Goal: Check status: Check status

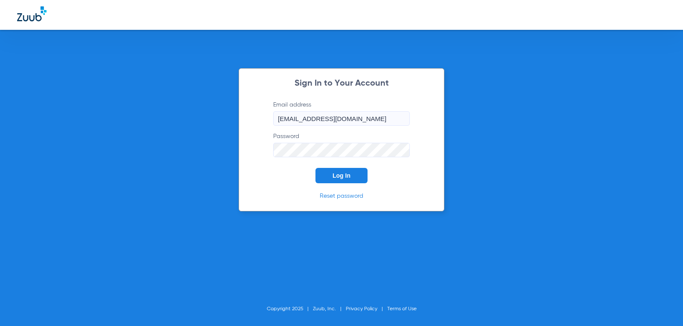
click at [326, 175] on button "Log In" at bounding box center [341, 175] width 52 height 15
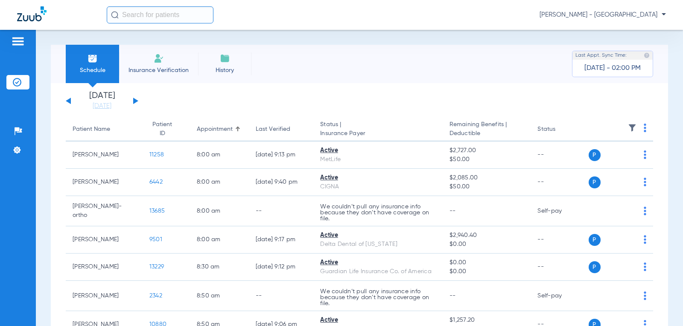
click at [134, 102] on button at bounding box center [135, 101] width 5 height 6
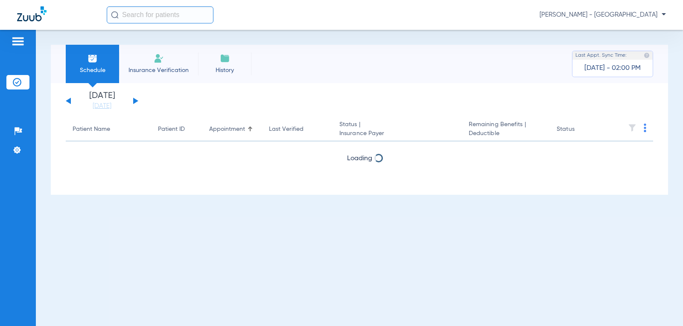
click at [134, 102] on button at bounding box center [135, 101] width 5 height 6
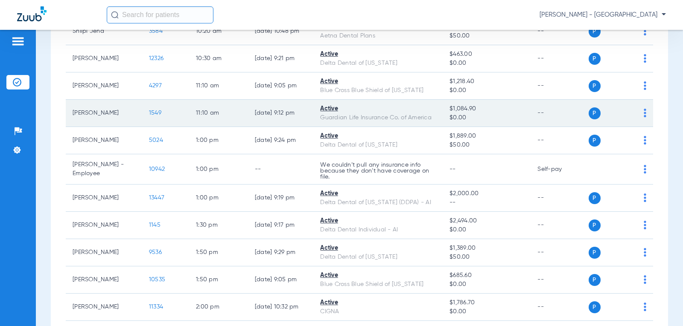
scroll to position [674, 0]
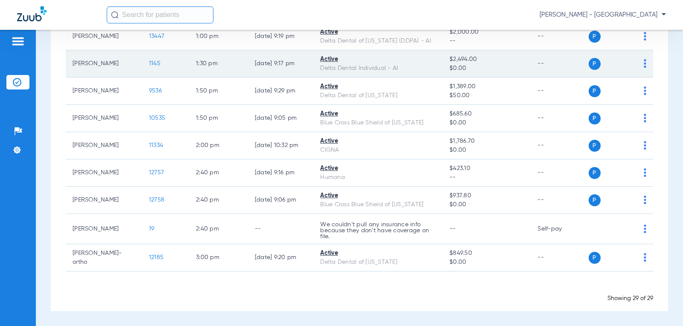
click at [149, 65] on span "1145" at bounding box center [155, 64] width 12 height 6
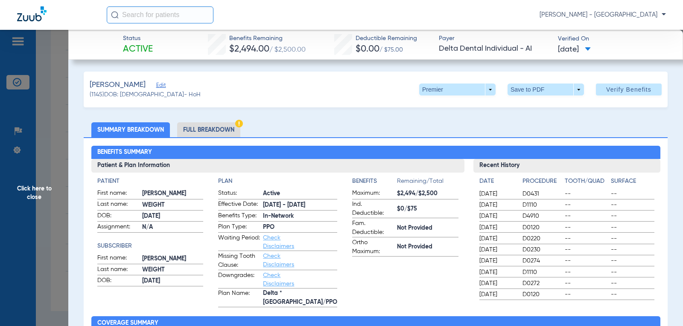
scroll to position [733, 0]
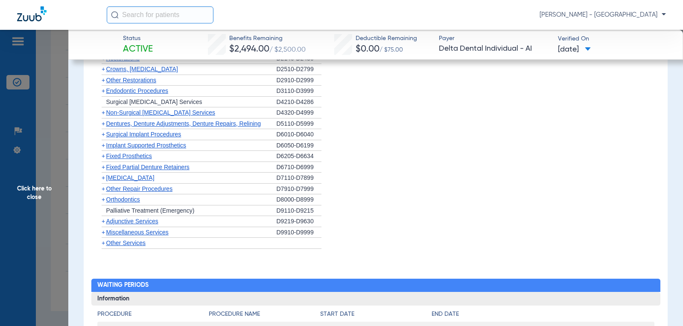
click at [126, 196] on span "Orthodontics" at bounding box center [123, 199] width 34 height 7
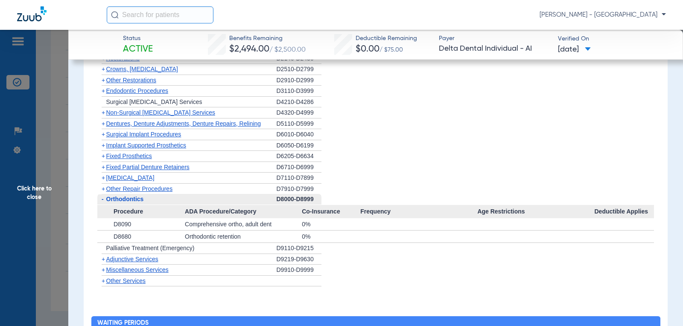
scroll to position [732, 0]
